Goal: Task Accomplishment & Management: Complete application form

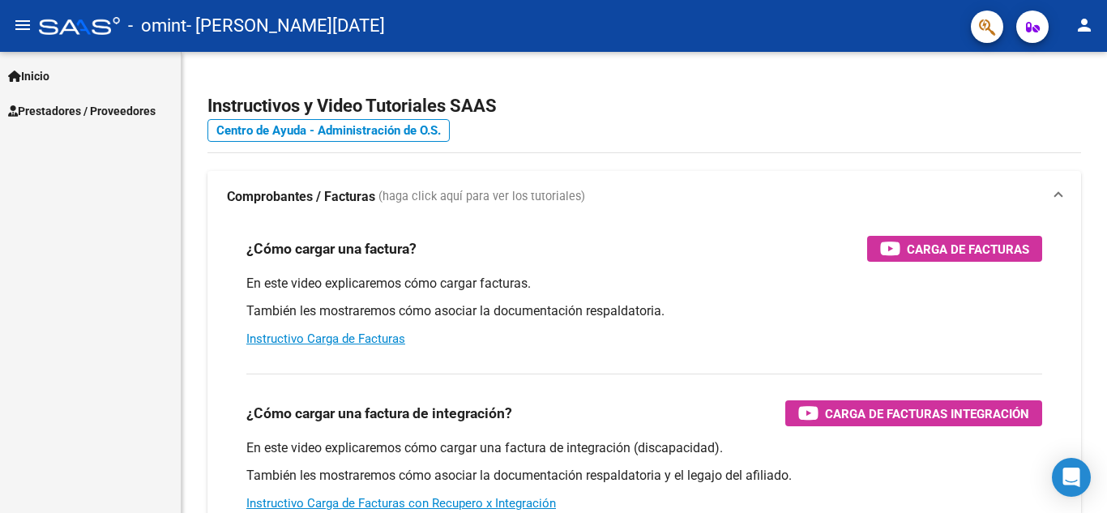
click at [77, 109] on span "Prestadores / Proveedores" at bounding box center [82, 111] width 148 height 18
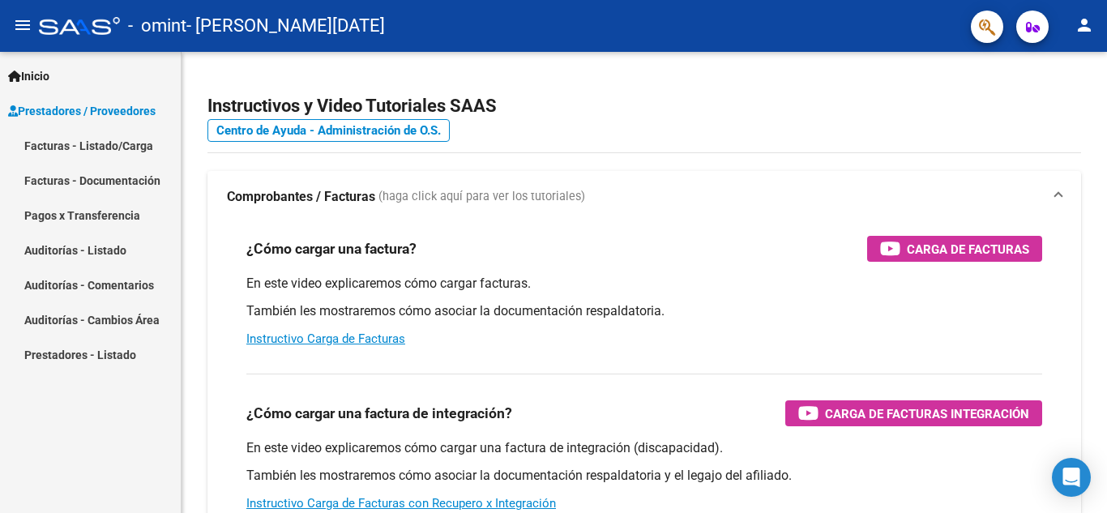
click at [76, 140] on link "Facturas - Listado/Carga" at bounding box center [90, 145] width 181 height 35
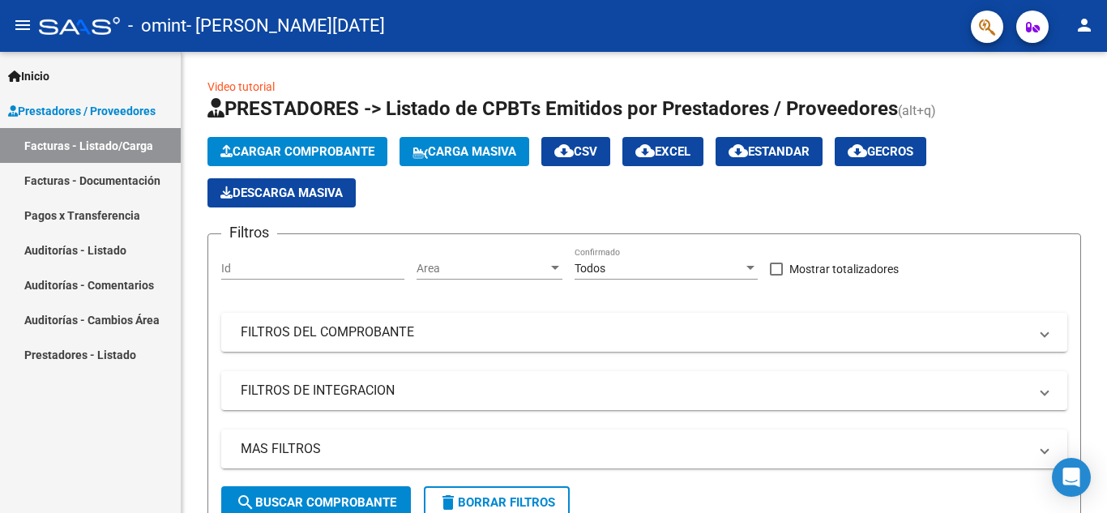
click at [84, 186] on link "Facturas - Documentación" at bounding box center [90, 180] width 181 height 35
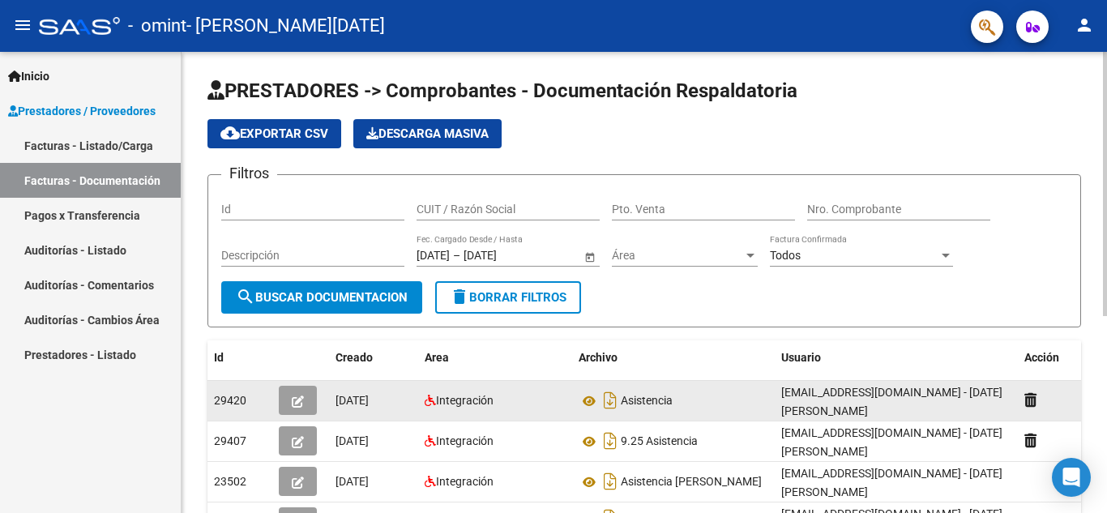
click at [301, 404] on icon "button" at bounding box center [298, 402] width 12 height 12
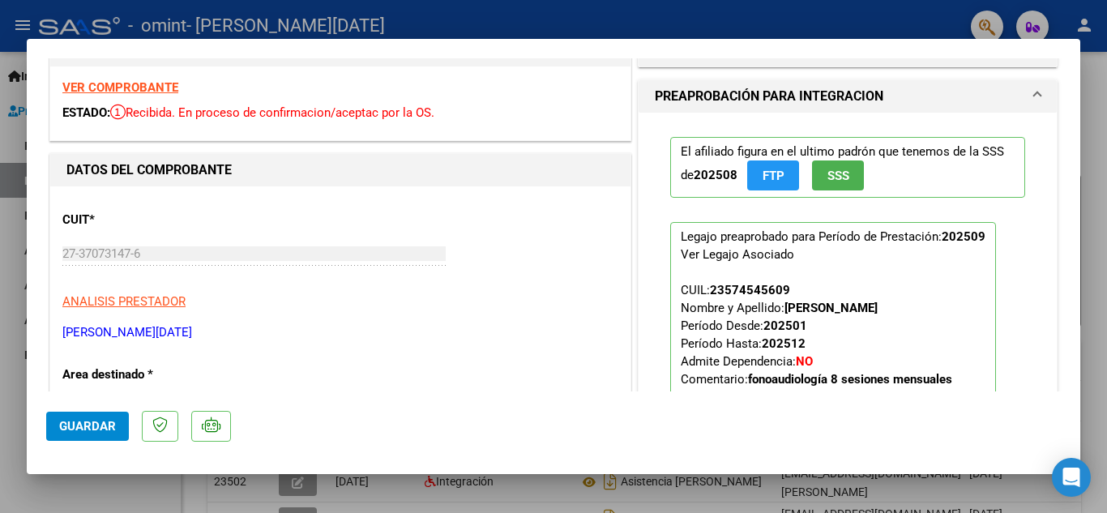
scroll to position [81, 0]
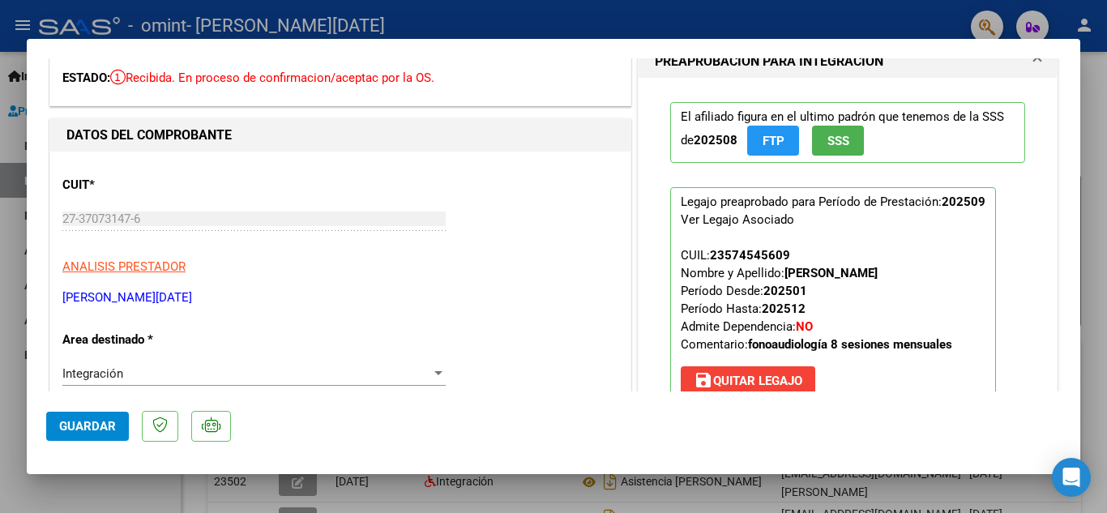
click at [1100, 116] on div at bounding box center [553, 256] width 1107 height 513
type input "$ 0,00"
